Goal: Transaction & Acquisition: Subscribe to service/newsletter

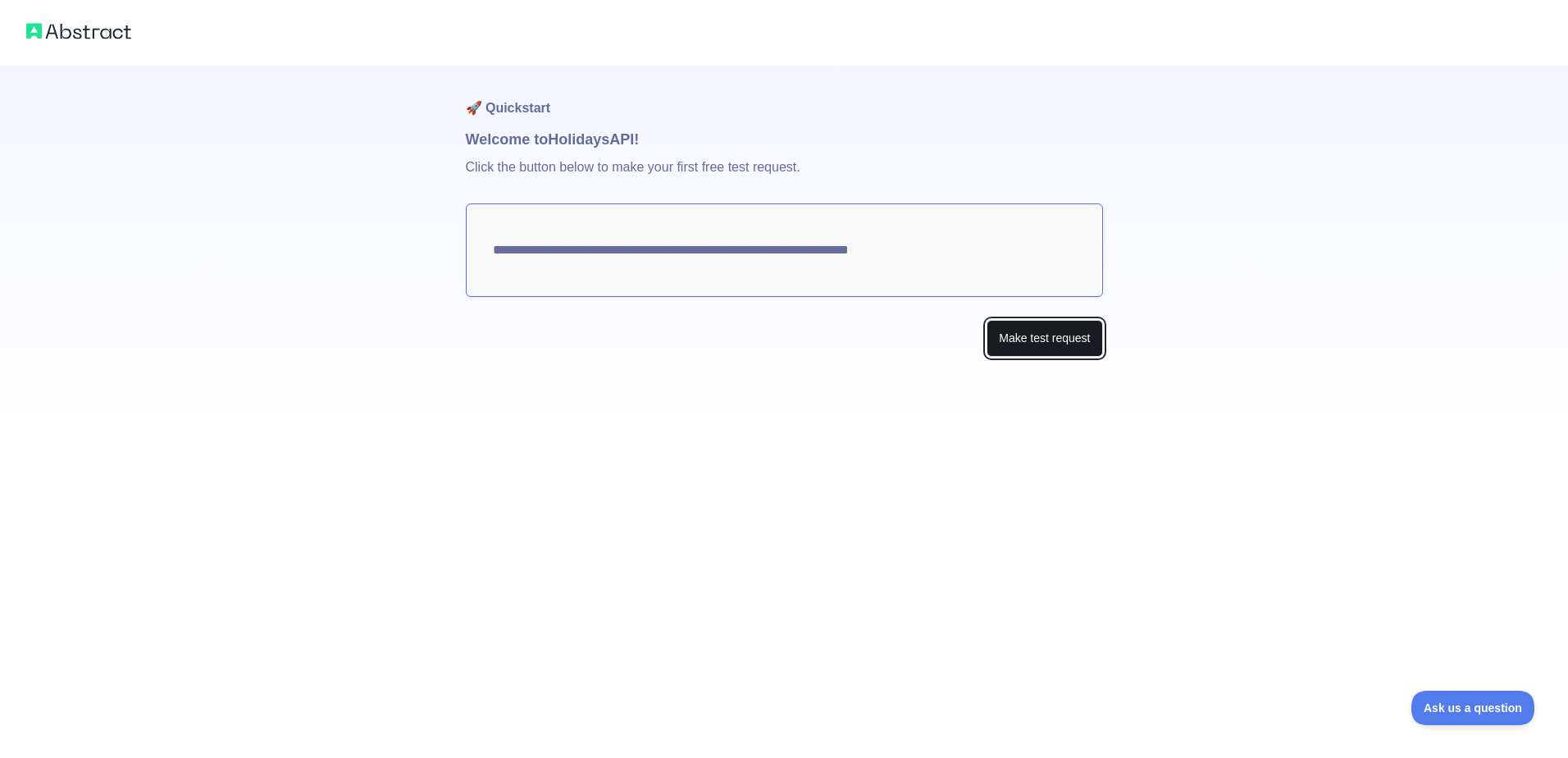
click at [1024, 339] on button "Make test request" at bounding box center [1044, 339] width 116 height 37
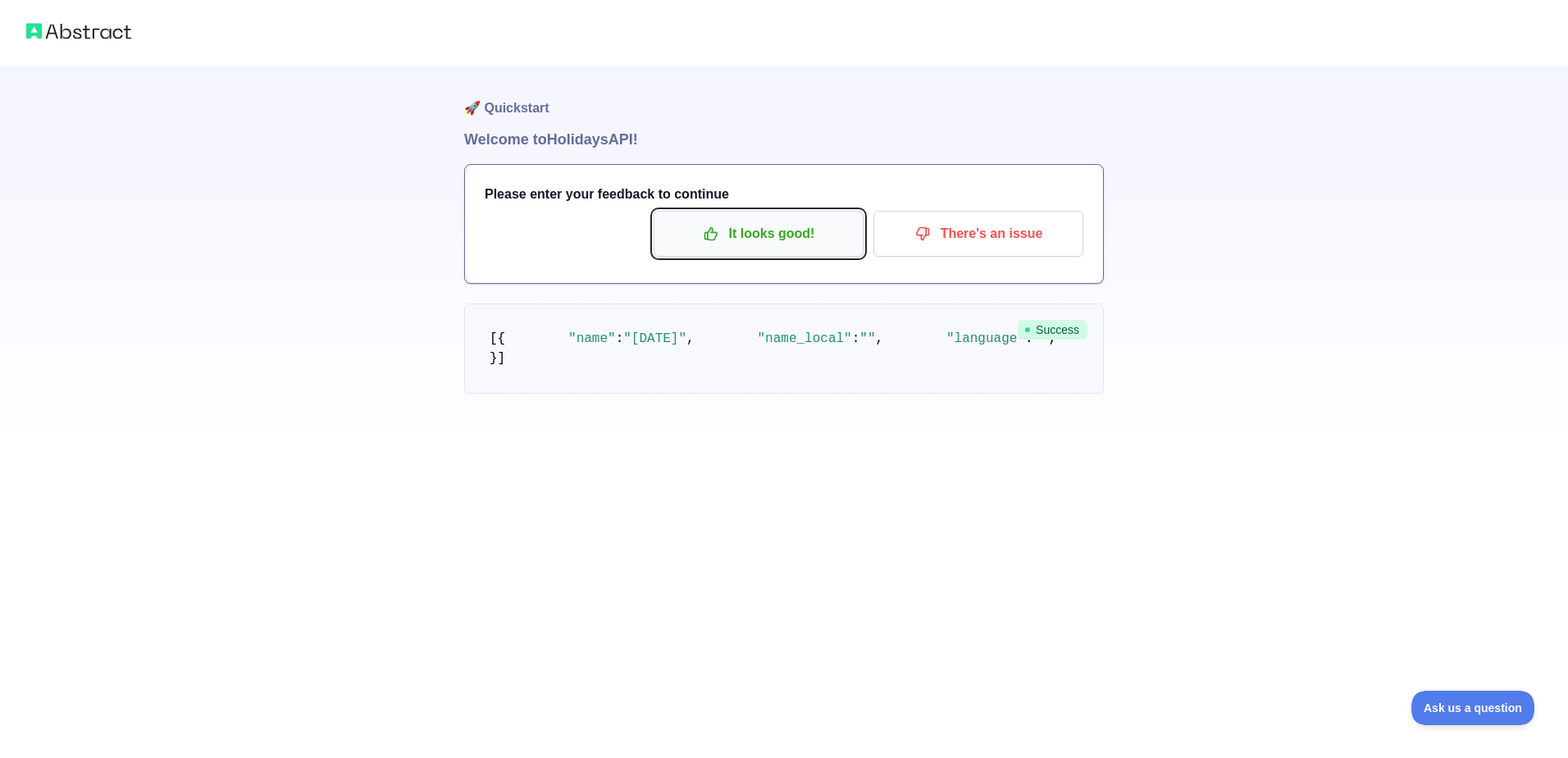
click at [780, 242] on p "It looks good!" at bounding box center [759, 233] width 185 height 28
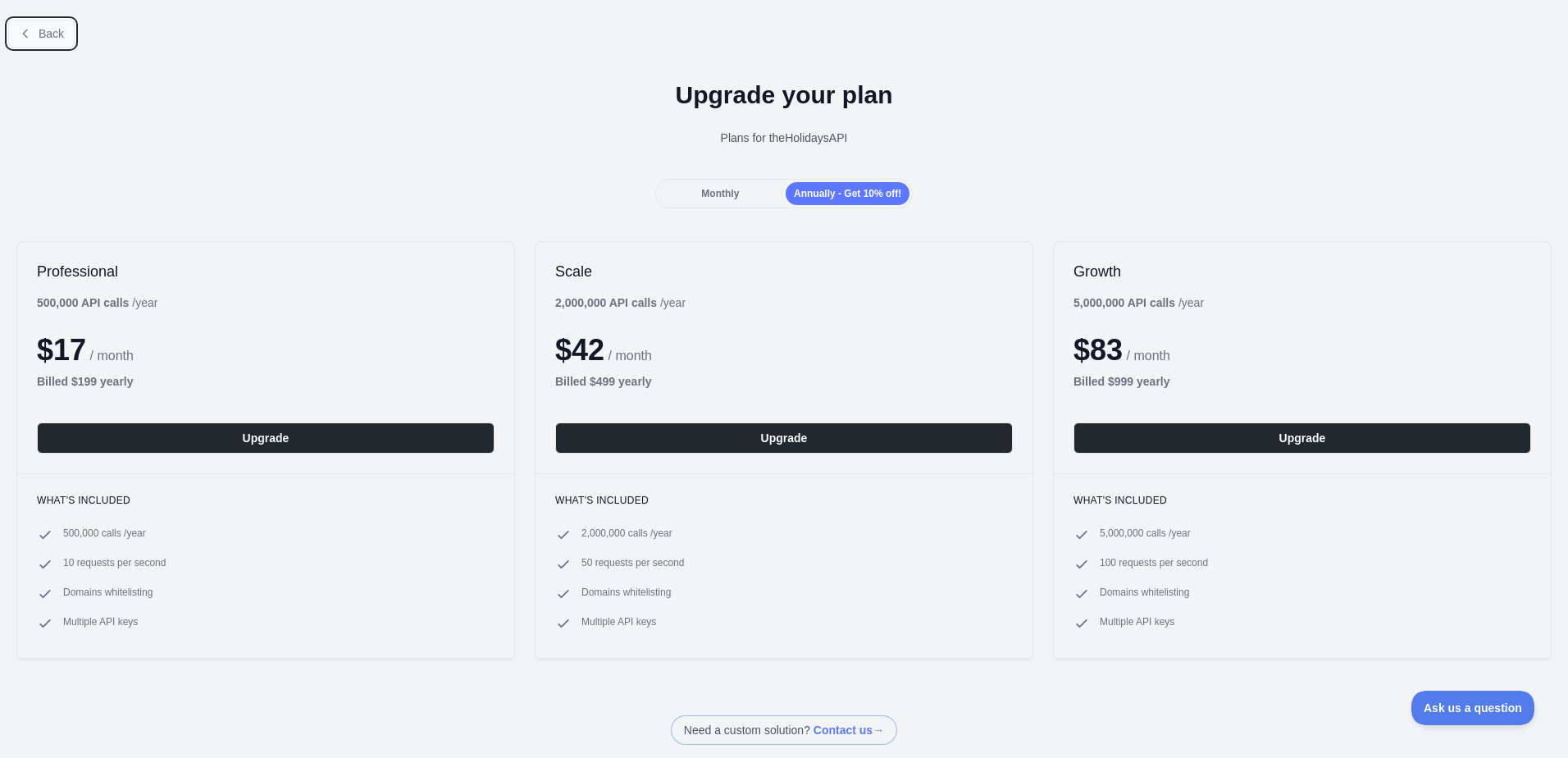
click at [18, 25] on button "Back" at bounding box center [41, 33] width 66 height 28
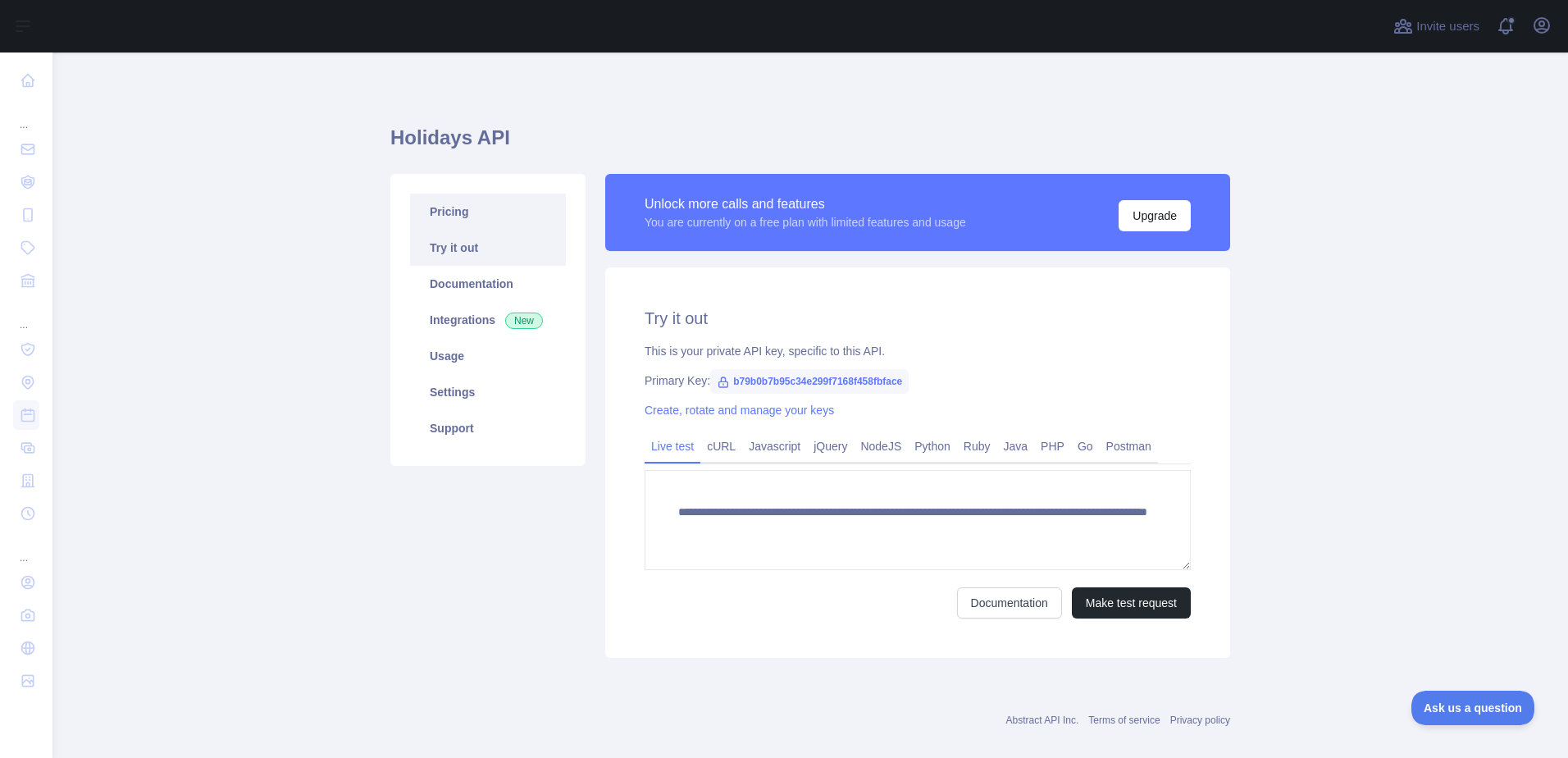
click at [442, 205] on link "Pricing" at bounding box center [489, 211] width 156 height 36
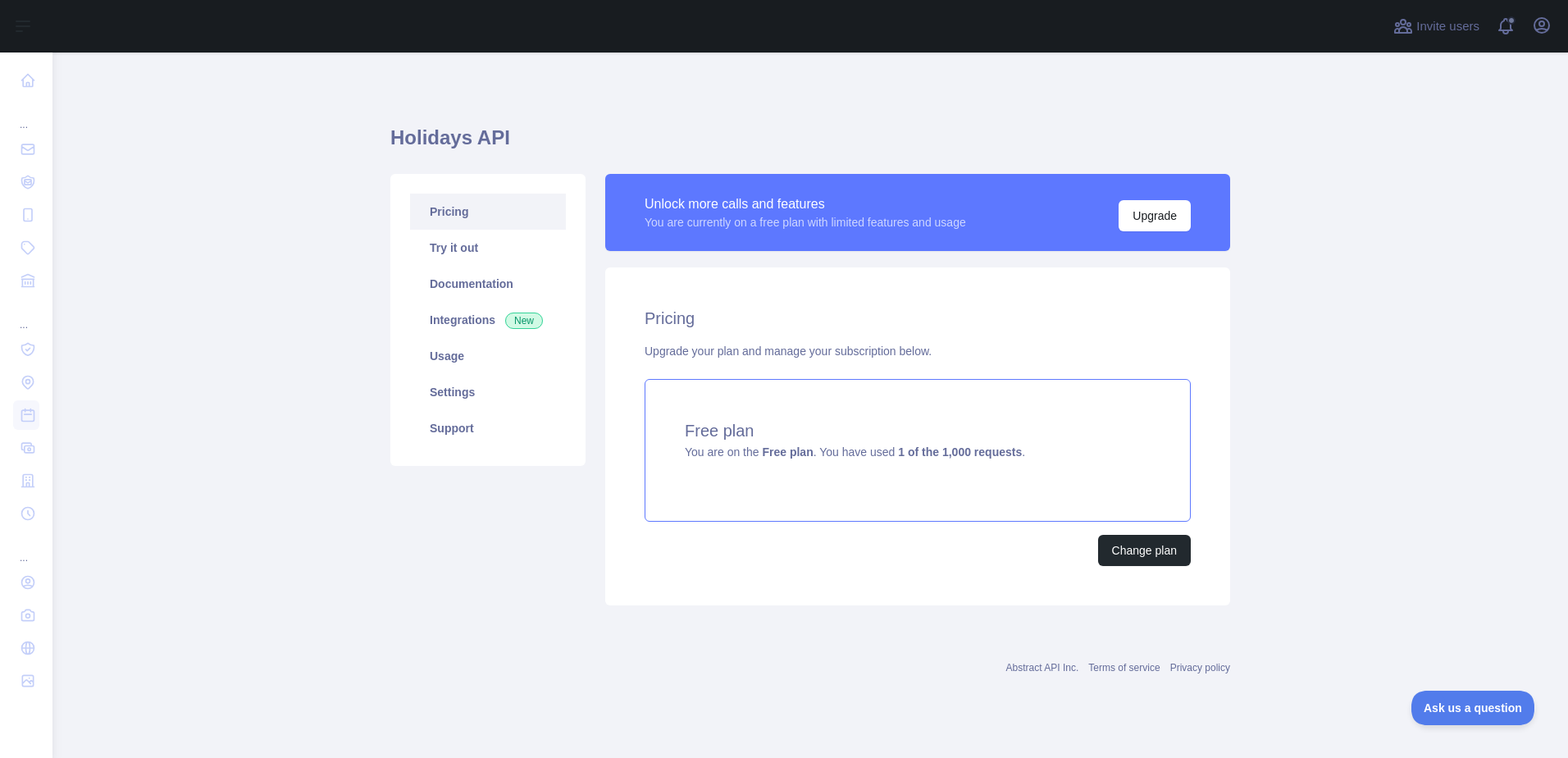
click at [745, 454] on span "You are on the Free plan . You have used 1 of the 1,000 requests ." at bounding box center [854, 452] width 340 height 13
